Goal: Entertainment & Leisure: Consume media (video, audio)

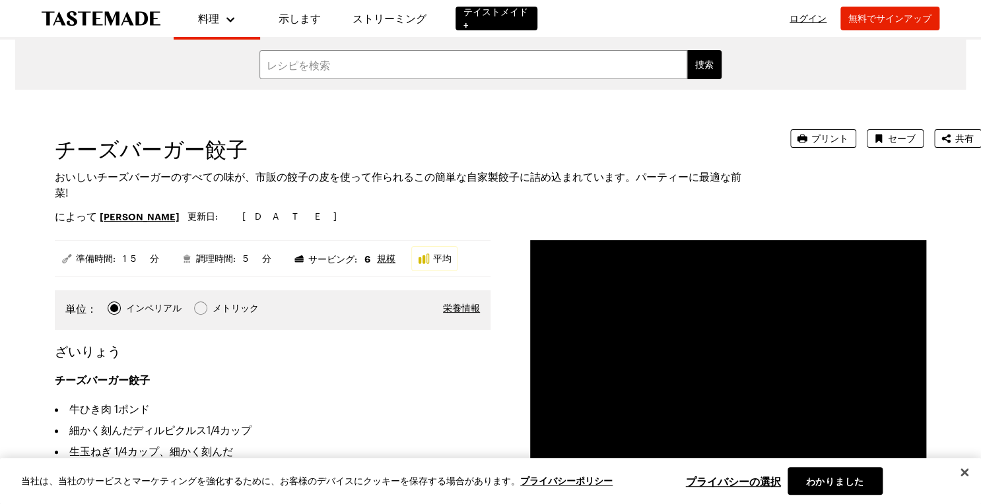
drag, startPoint x: 913, startPoint y: 3, endPoint x: 711, endPoint y: 106, distance: 227.1
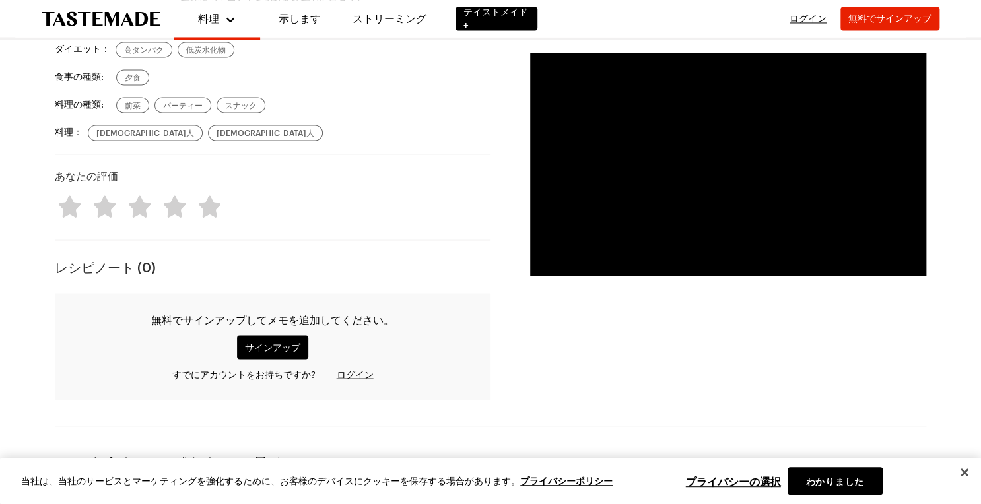
scroll to position [1071, 0]
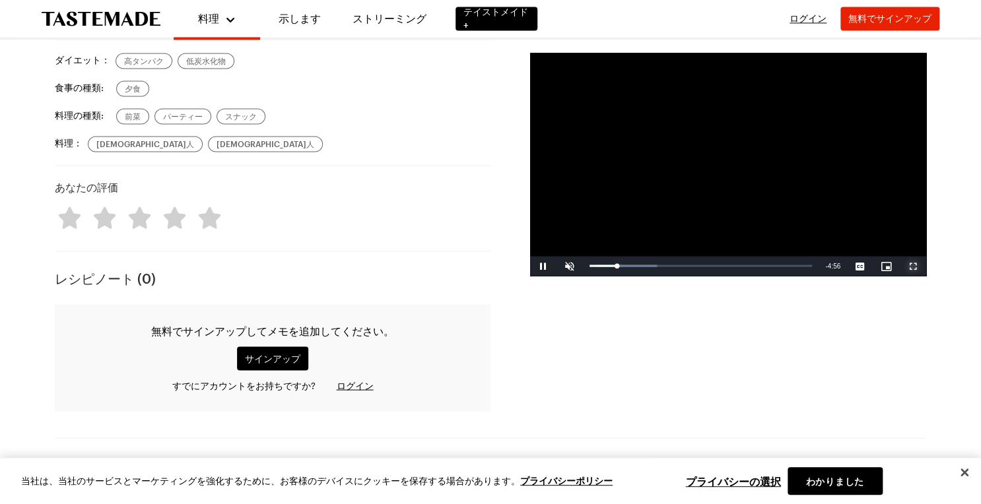
click at [917, 266] on span "ビデオプレーヤー" at bounding box center [913, 266] width 26 height 0
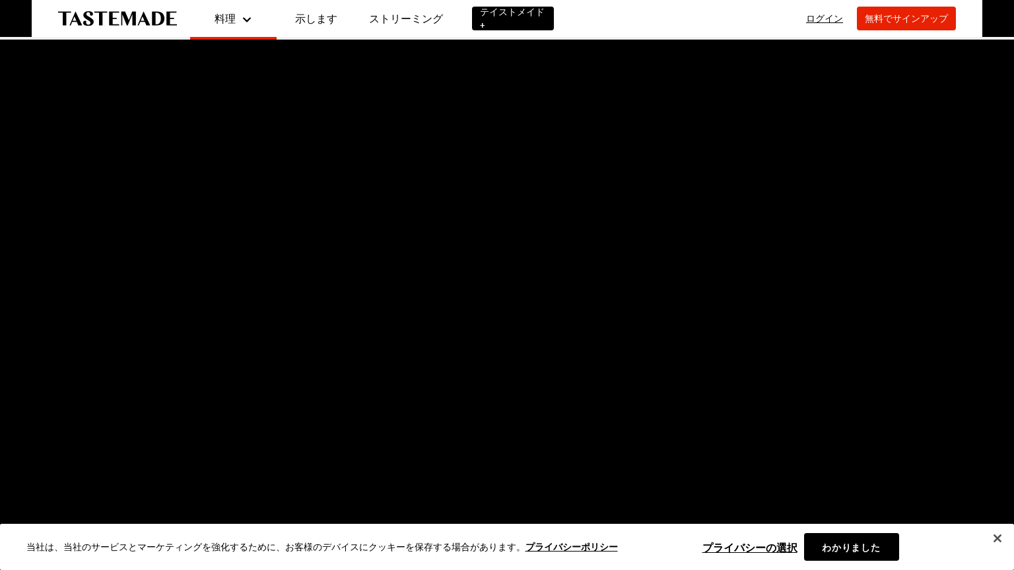
click at [36, 561] on span "ビデオプレーヤー" at bounding box center [39, 561] width 26 height 0
click at [573, 557] on div "Loaded : 24.97% 3:26 3:26" at bounding box center [480, 561] width 854 height 20
click at [707, 555] on div "Loaded : 83.81% 4:19 4:19" at bounding box center [480, 561] width 854 height 20
click at [755, 560] on div "Loaded : 85.60% 4:39 4:39" at bounding box center [479, 560] width 840 height 3
click at [889, 556] on div "Loaded : 87.38% 5:32 4:41" at bounding box center [480, 561] width 854 height 20
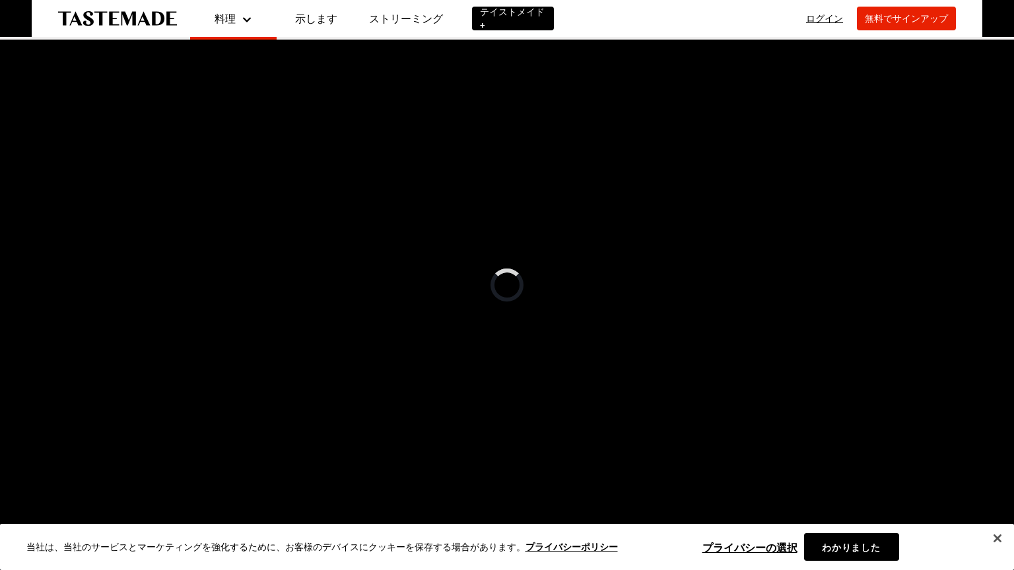
click at [881, 563] on div "Loaded : 100.00% 5:29 5:36" at bounding box center [480, 561] width 854 height 20
click at [768, 463] on video "ビデオプレーヤー" at bounding box center [507, 285] width 1014 height 570
click at [840, 558] on div "Loaded : 100.00% 5:12 5:13" at bounding box center [480, 561] width 854 height 20
click at [504, 30] on video "ビデオプレーヤー" at bounding box center [507, 285] width 1014 height 570
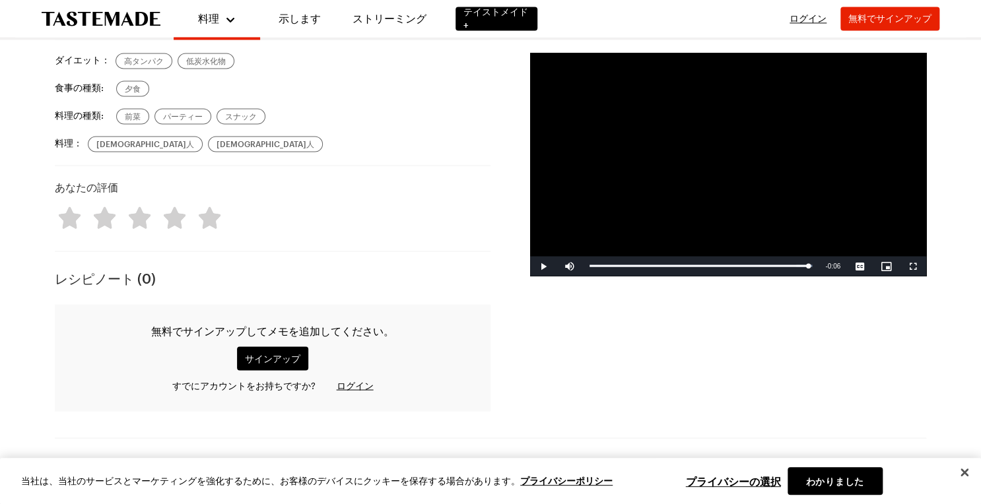
drag, startPoint x: 13, startPoint y: 201, endPoint x: 0, endPoint y: 167, distance: 35.9
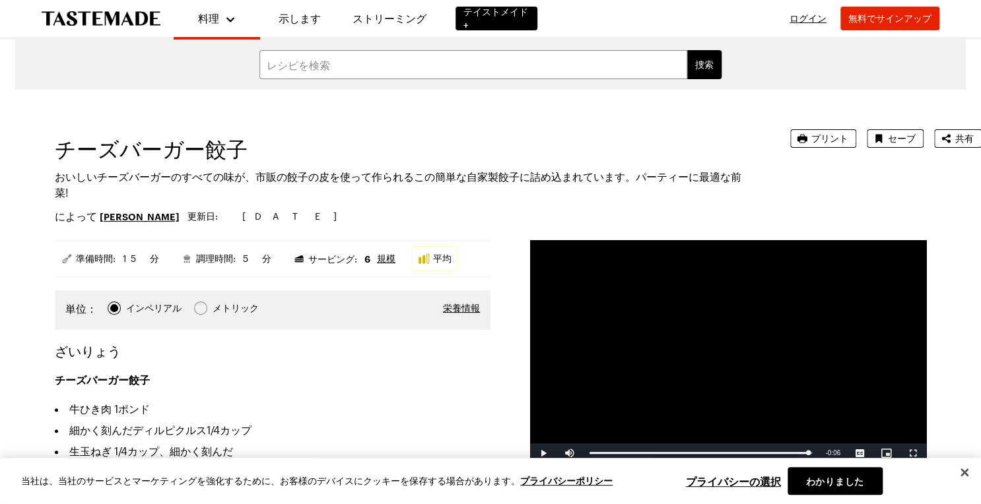
scroll to position [0, 4]
